Goal: Register for event/course

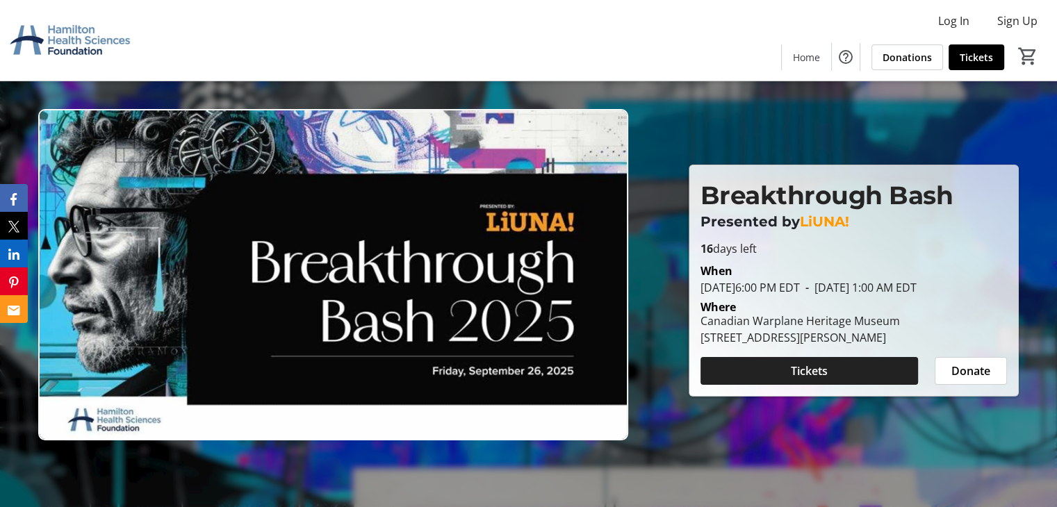
click at [845, 375] on span at bounding box center [810, 370] width 218 height 33
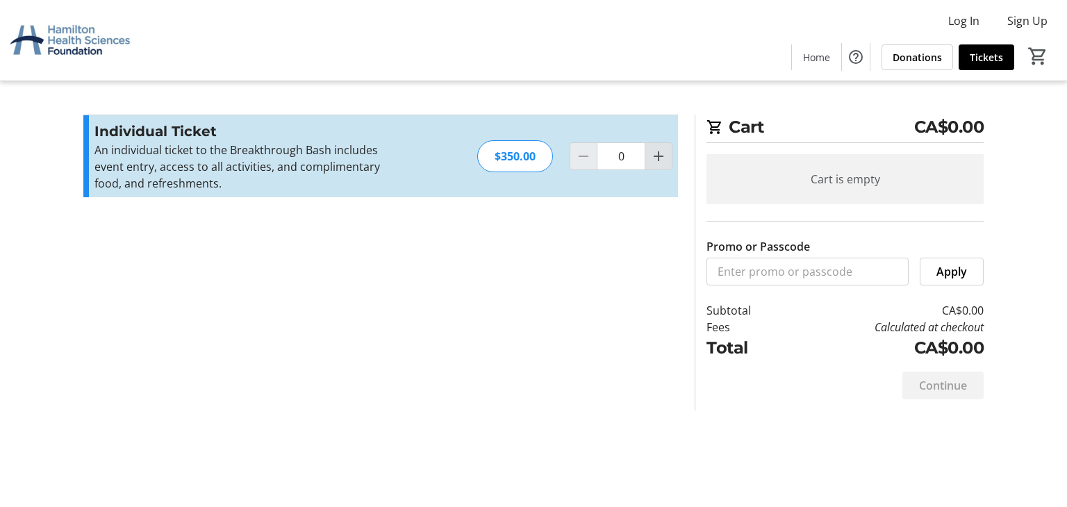
click at [663, 154] on mat-icon "Increment by one" at bounding box center [658, 156] width 17 height 17
type input "2"
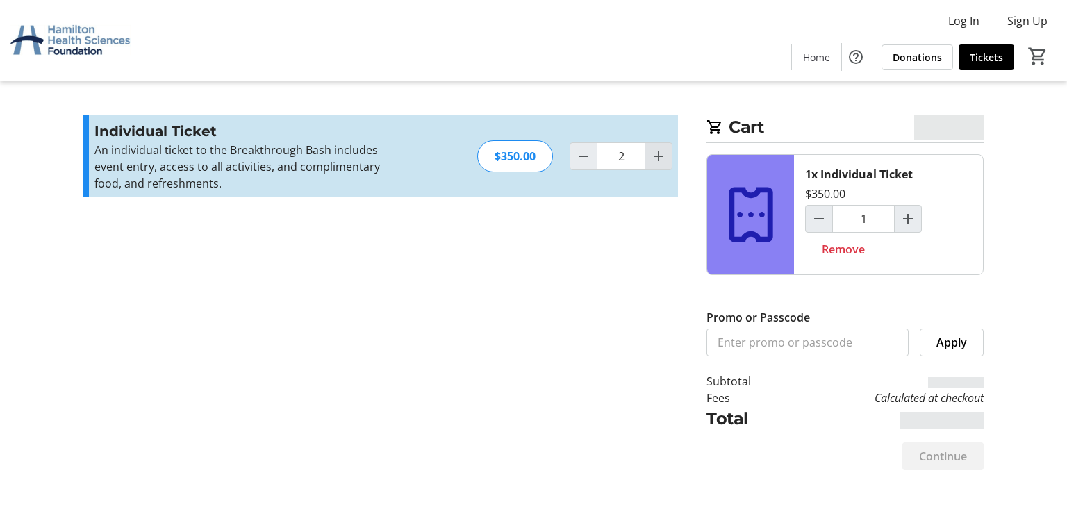
type input "2"
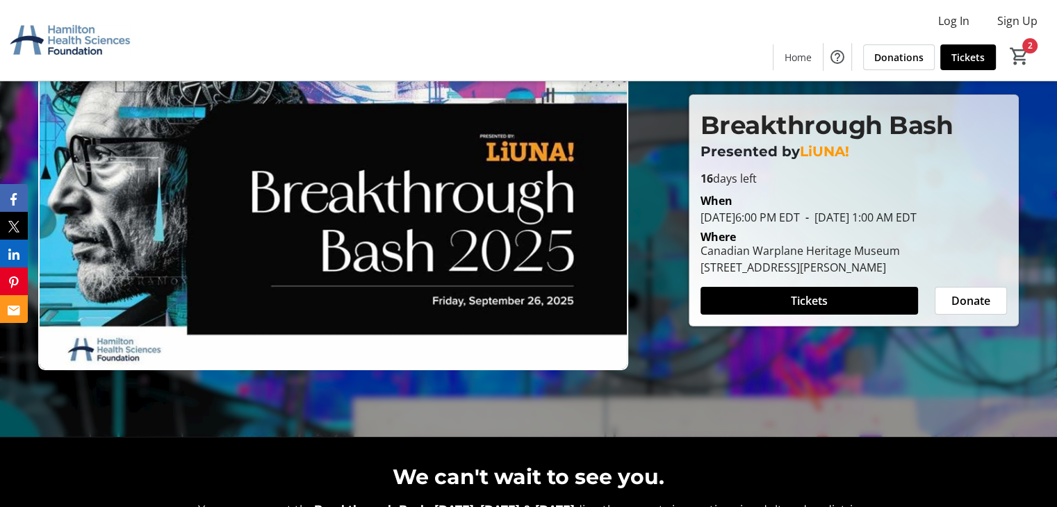
scroll to position [69, 0]
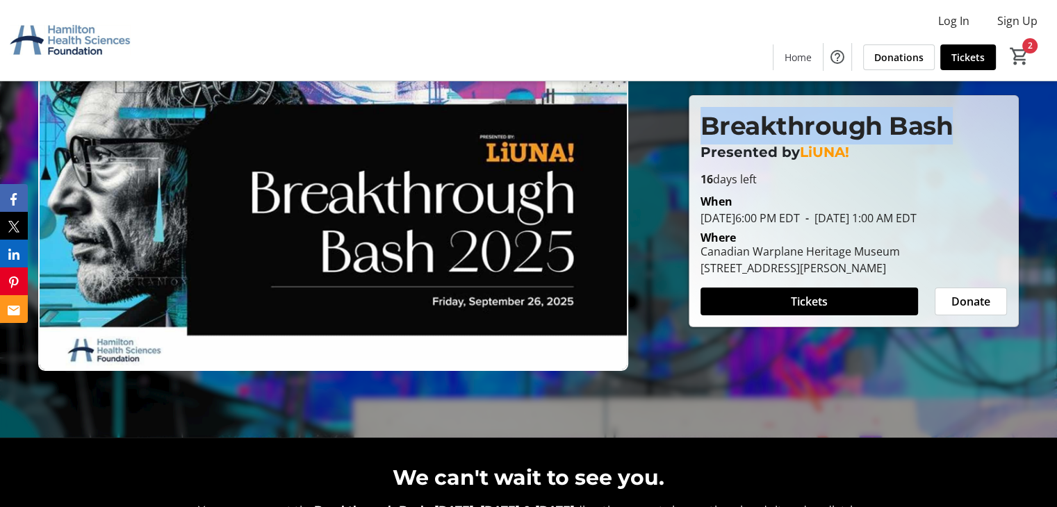
drag, startPoint x: 705, startPoint y: 116, endPoint x: 942, endPoint y: 120, distance: 237.0
click at [942, 120] on p "Breakthrough Bash" at bounding box center [854, 126] width 306 height 38
copy p "Breakthrough Bash"
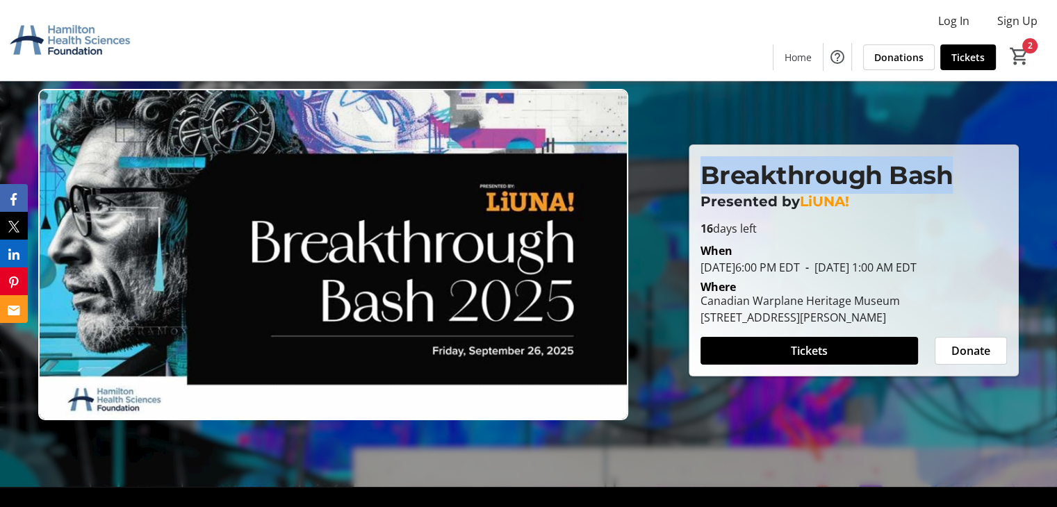
scroll to position [0, 0]
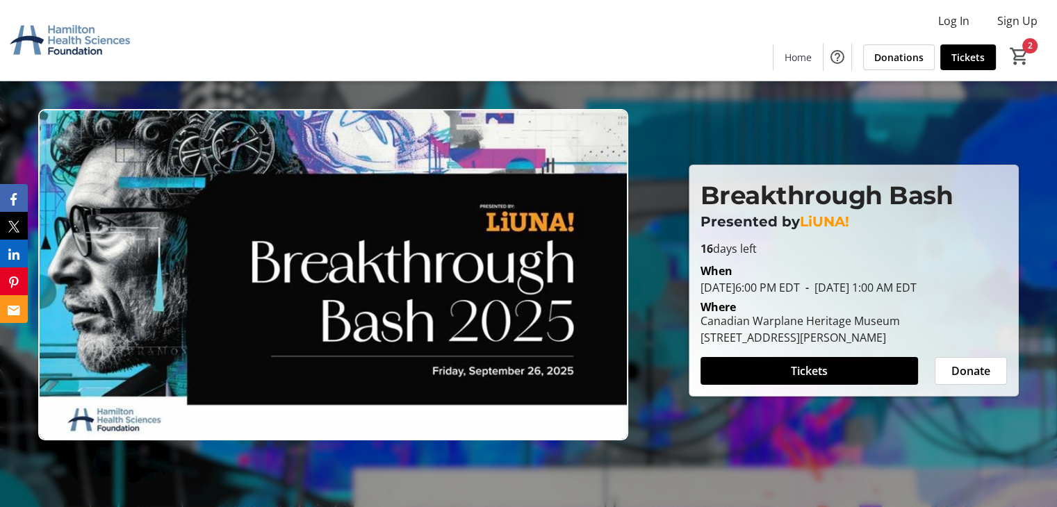
drag, startPoint x: 181, startPoint y: 0, endPoint x: 290, endPoint y: 464, distance: 476.9
click at [290, 464] on div at bounding box center [528, 253] width 1057 height 507
